Goal: Task Accomplishment & Management: Complete application form

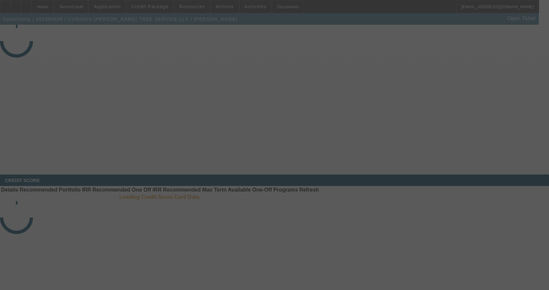
select select "3"
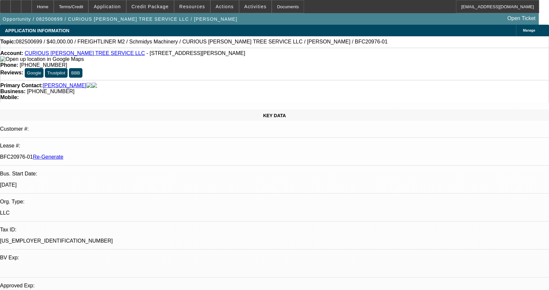
select select "0"
select select "3"
select select "0"
select select "6"
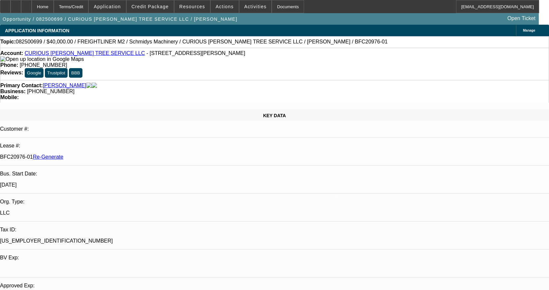
click at [55, 54] on link "CURIOUS JOE TREE SERVICE LLC" at bounding box center [85, 53] width 120 height 6
click at [32, 5] on div at bounding box center [26, 6] width 11 height 13
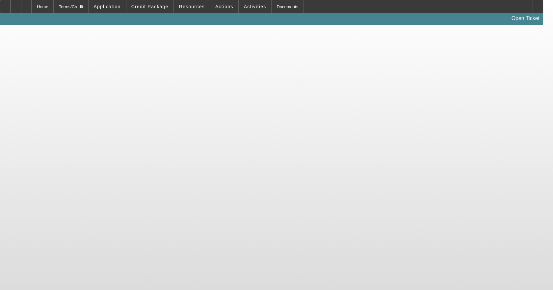
click at [273, 7] on app-root "Home Terms/Credit Application Credit Package Resources Actions Activities Docum…" at bounding box center [276, 12] width 553 height 25
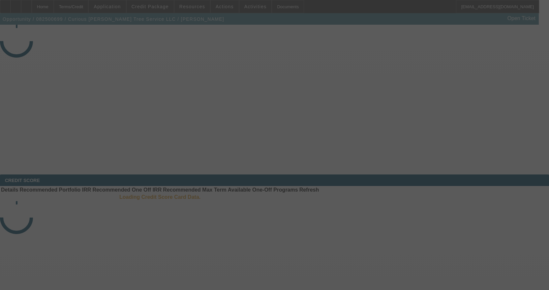
select select "3"
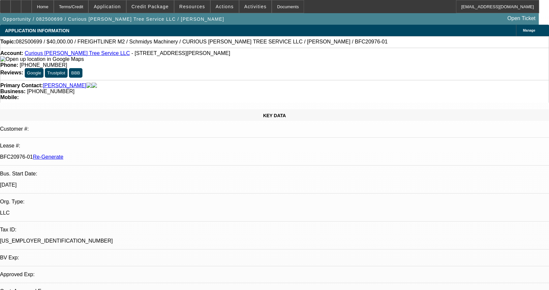
select select "0"
select select "3"
select select "0"
select select "6"
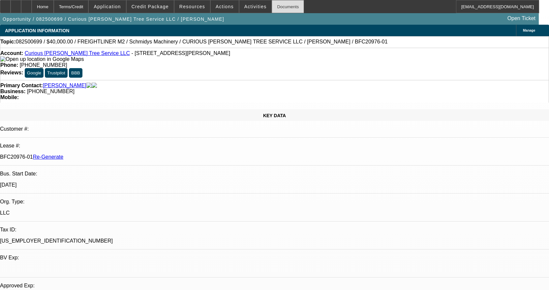
click at [281, 7] on div "Documents" at bounding box center [287, 6] width 32 height 13
click at [251, 5] on span "Activities" at bounding box center [255, 6] width 22 height 5
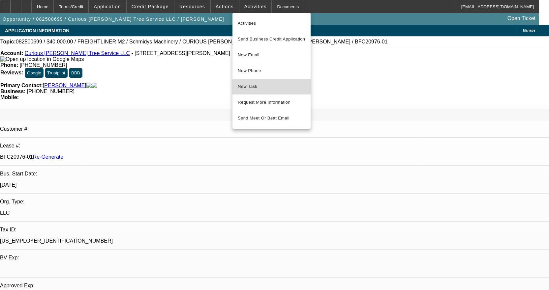
click at [261, 80] on button "New Task" at bounding box center [271, 87] width 78 height 16
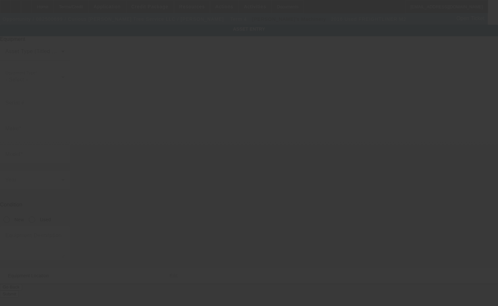
type input "[US_VEHICLE_IDENTIFICATION_NUMBER]"
type input "Freightliner"
type input "M2"
radio input "true"
type input "[STREET_ADDRESS][PERSON_NAME]"
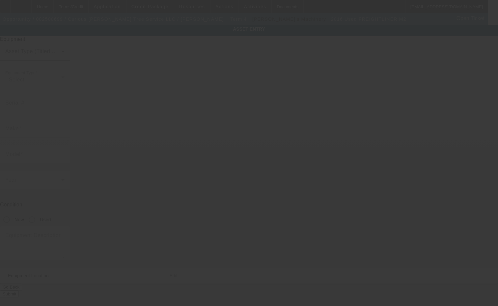
type input "[GEOGRAPHIC_DATA][PERSON_NAME]"
type input "63130"
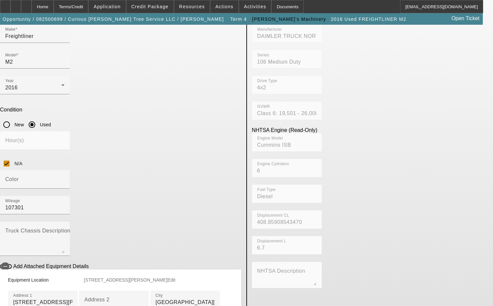
scroll to position [132, 0]
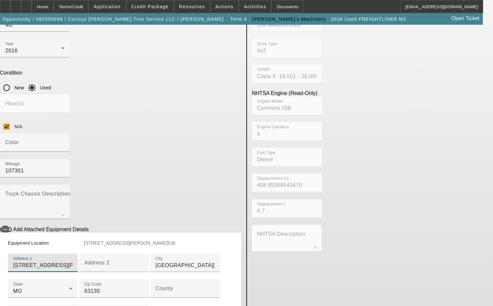
drag, startPoint x: 116, startPoint y: 172, endPoint x: 59, endPoint y: 167, distance: 57.9
click at [59, 232] on div "Equipment Location [STREET_ADDRESS][PERSON_NAME][PERSON_NAME] Edit Address 1 [S…" at bounding box center [120, 283] width 241 height 103
type input "[STREET_ADDRESS]"
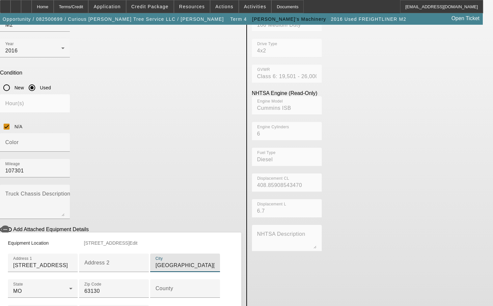
drag, startPoint x: 97, startPoint y: 224, endPoint x: 51, endPoint y: 217, distance: 45.9
click at [51, 217] on app-asset-collateral-manage "ASSET ENTRY Delete asset USER INPUT - CHASSIS Asset Type (Titled or Non-Titled)…" at bounding box center [246, 121] width 493 height 457
type input "[PERSON_NAME]"
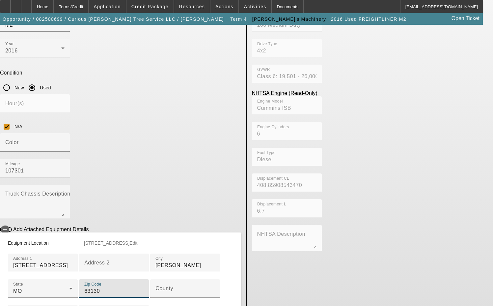
drag, startPoint x: 88, startPoint y: 274, endPoint x: 58, endPoint y: 273, distance: 29.7
click at [58, 273] on div "Equipment Location [STREET_ADDRESS] Edit Address 1 [STREET_ADDRESS] Address 2 C…" at bounding box center [120, 283] width 241 height 103
type input "63042"
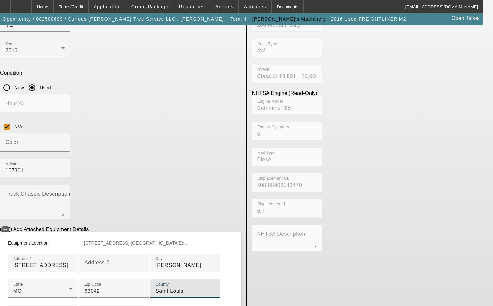
type input "Saint Louis"
click at [187, 240] on span "Edit" at bounding box center [183, 242] width 8 height 5
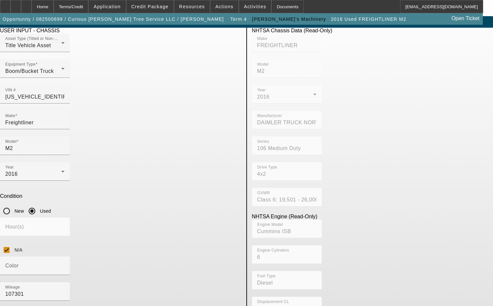
scroll to position [7, 0]
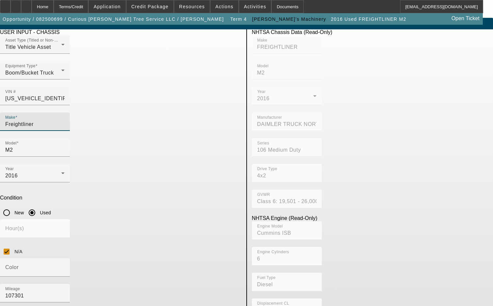
click at [65, 120] on input "Freightliner" at bounding box center [34, 124] width 59 height 8
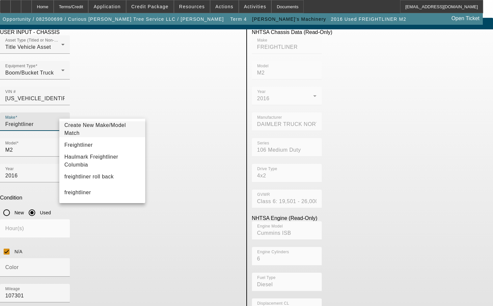
click at [105, 128] on span "Create New Make/Model Match" at bounding box center [96, 129] width 62 height 14
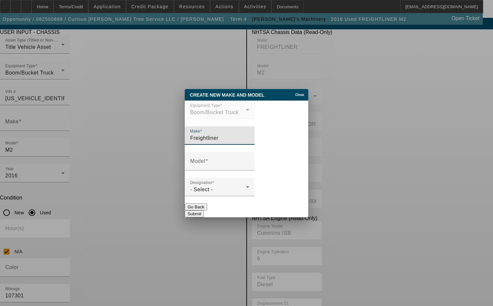
type input "Freightliner"
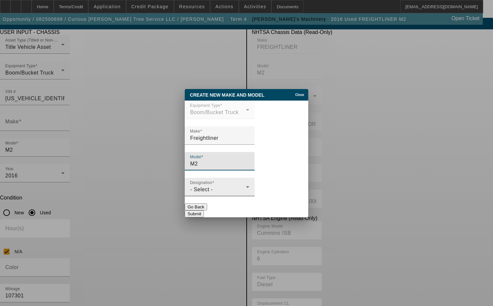
type input "M2"
click at [206, 185] on label "Designation" at bounding box center [202, 182] width 24 height 5
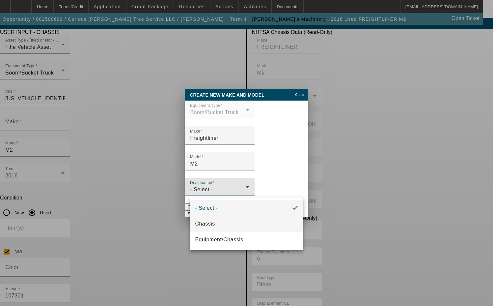
click at [225, 219] on mat-option "Chassis" at bounding box center [246, 224] width 113 height 16
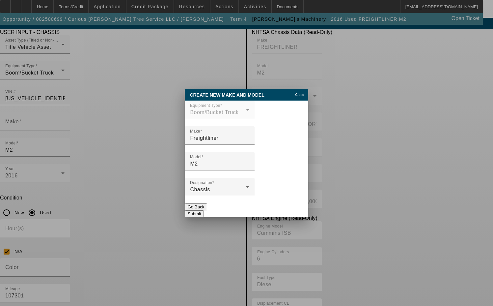
click at [204, 212] on button "Submit" at bounding box center [194, 213] width 19 height 7
type input "Freightliner"
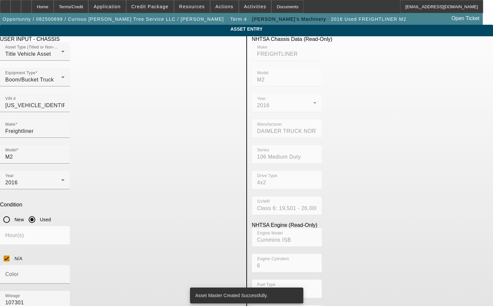
scroll to position [7, 0]
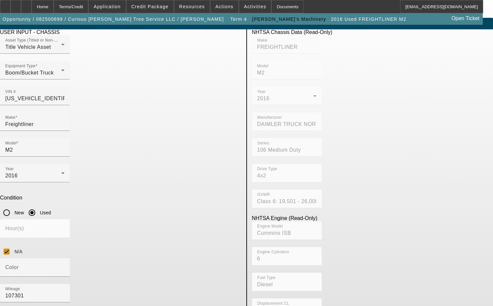
type textarea "with Terex XT56 Pro Model Boom includes all accessories, attachments and options"
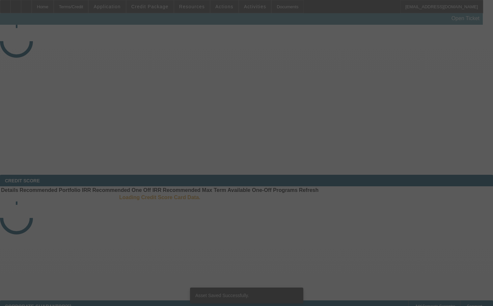
select select "3"
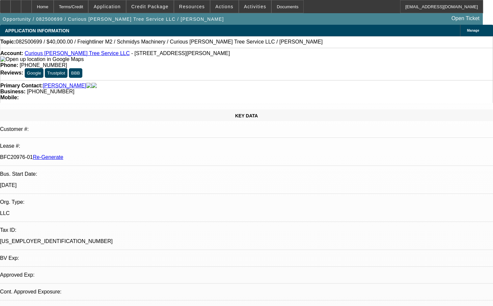
select select "0"
select select "3"
select select "0"
select select "6"
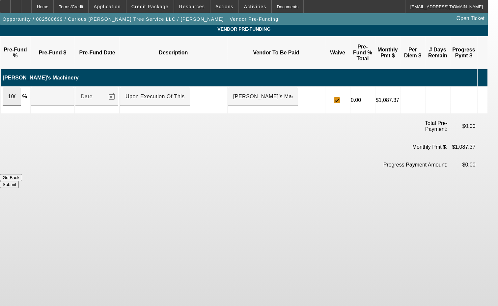
click at [21, 87] on div "100" at bounding box center [12, 96] width 18 height 18
type input "$63,000.00"
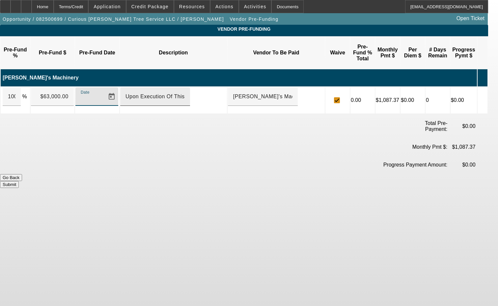
click at [149, 93] on input "Upon Execution Of This Agreement" at bounding box center [155, 97] width 59 height 8
type input "Upon execution of this agreement"
click at [19, 181] on button "Submit" at bounding box center [9, 184] width 19 height 7
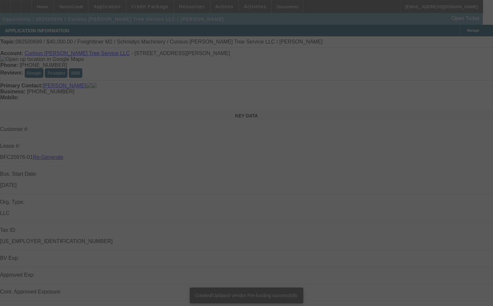
select select "3"
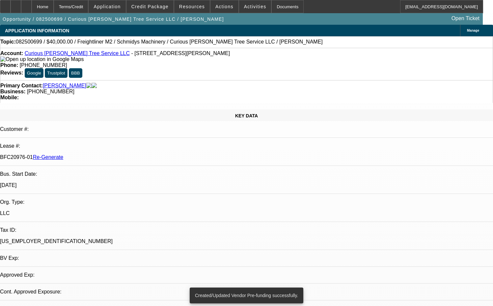
select select "0"
select select "1"
select select "3"
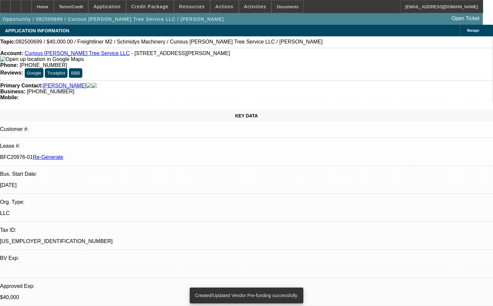
select select "6"
